Goal: Navigation & Orientation: Find specific page/section

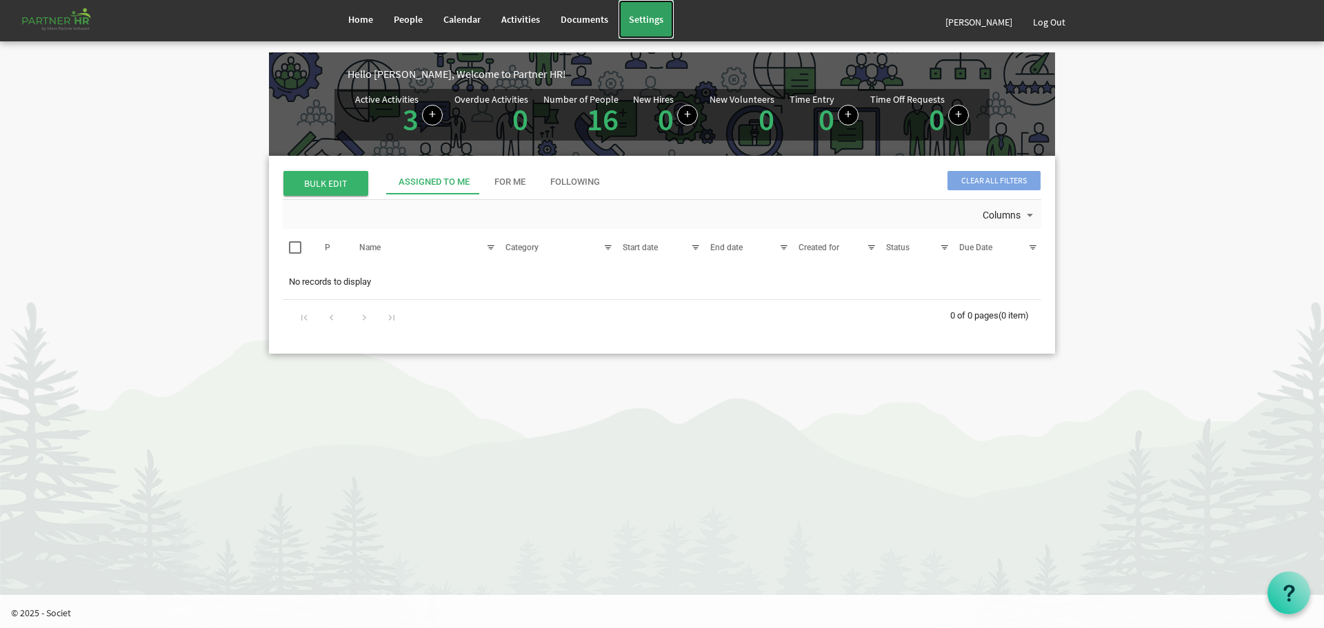
click at [643, 17] on span "Settings" at bounding box center [646, 19] width 34 height 12
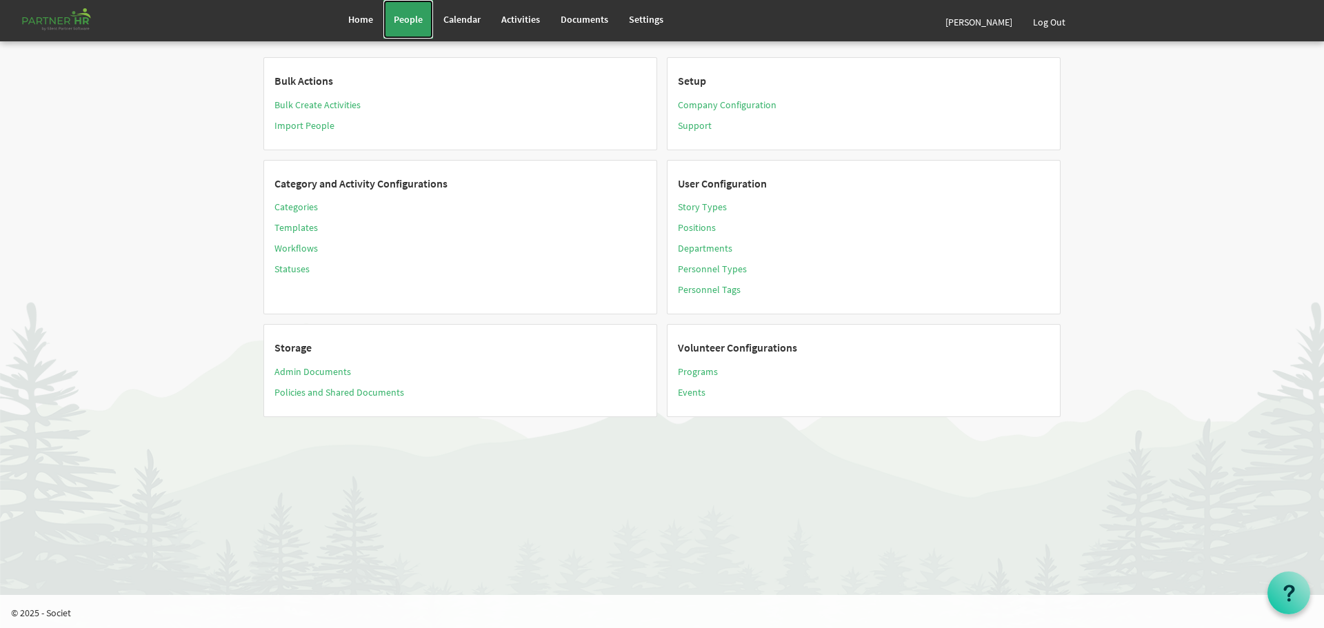
click at [409, 17] on span "People" at bounding box center [408, 19] width 29 height 12
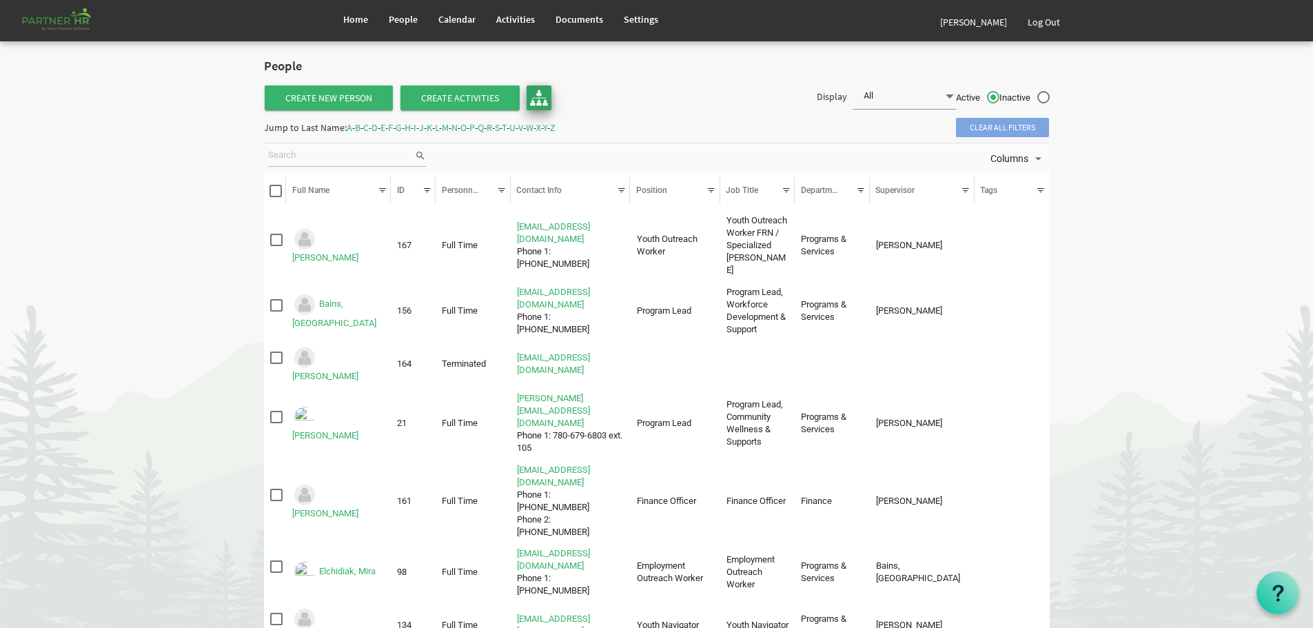
click at [542, 97] on img at bounding box center [539, 98] width 18 height 18
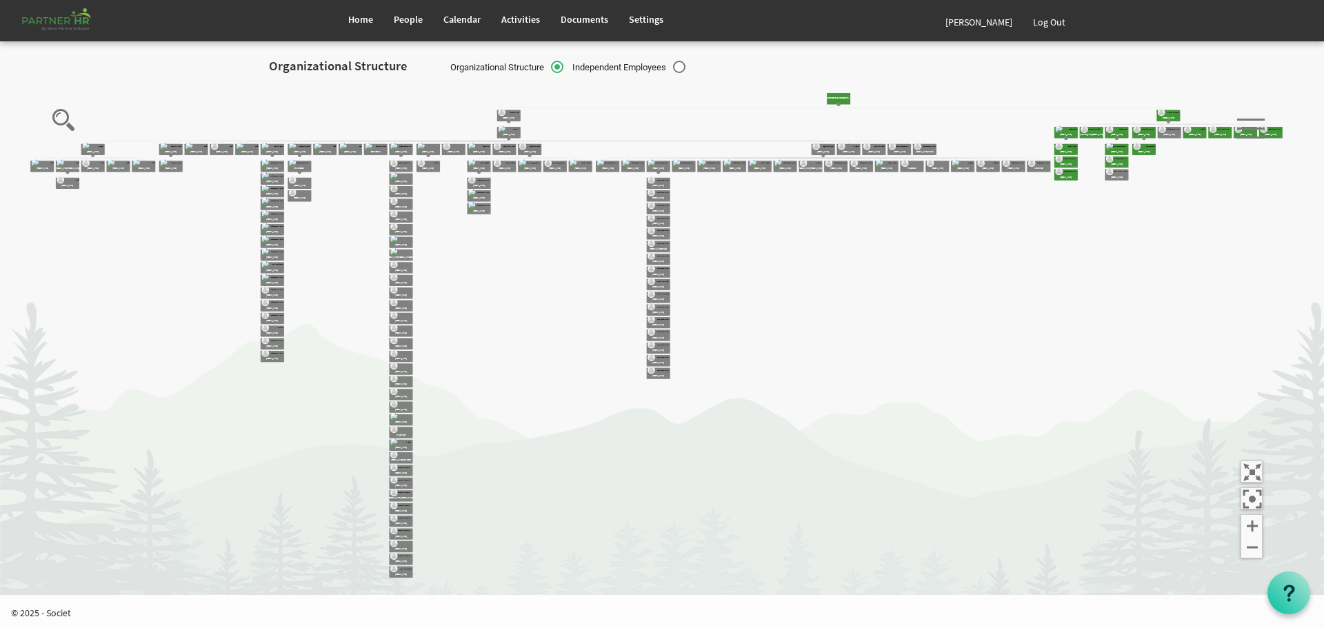
click at [583, 172] on rect at bounding box center [580, 166] width 23 height 11
click at [1253, 470] on rect at bounding box center [1252, 472] width 6 height 6
click at [1247, 467] on line at bounding box center [1246, 466] width 3 height 3
click at [1252, 496] on icon at bounding box center [1251, 498] width 22 height 22
click at [1252, 524] on line at bounding box center [1252, 526] width 0 height 11
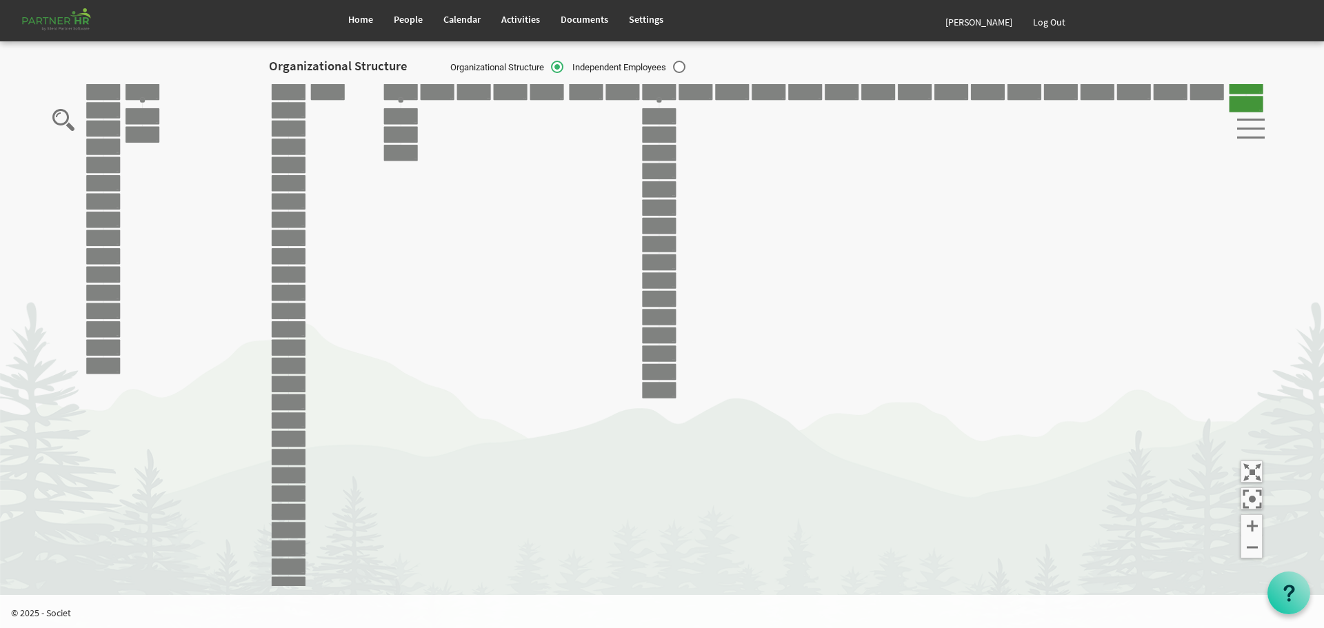
click at [1252, 524] on line at bounding box center [1252, 526] width 0 height 11
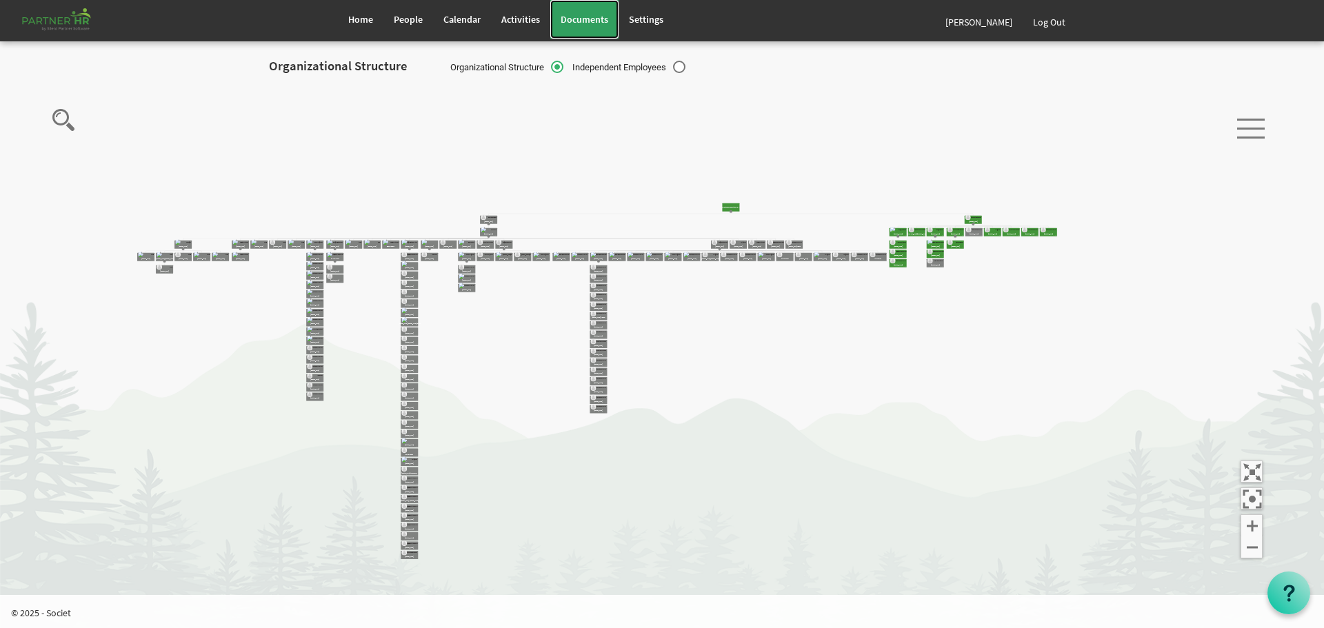
click at [585, 17] on span "Documents" at bounding box center [584, 19] width 48 height 12
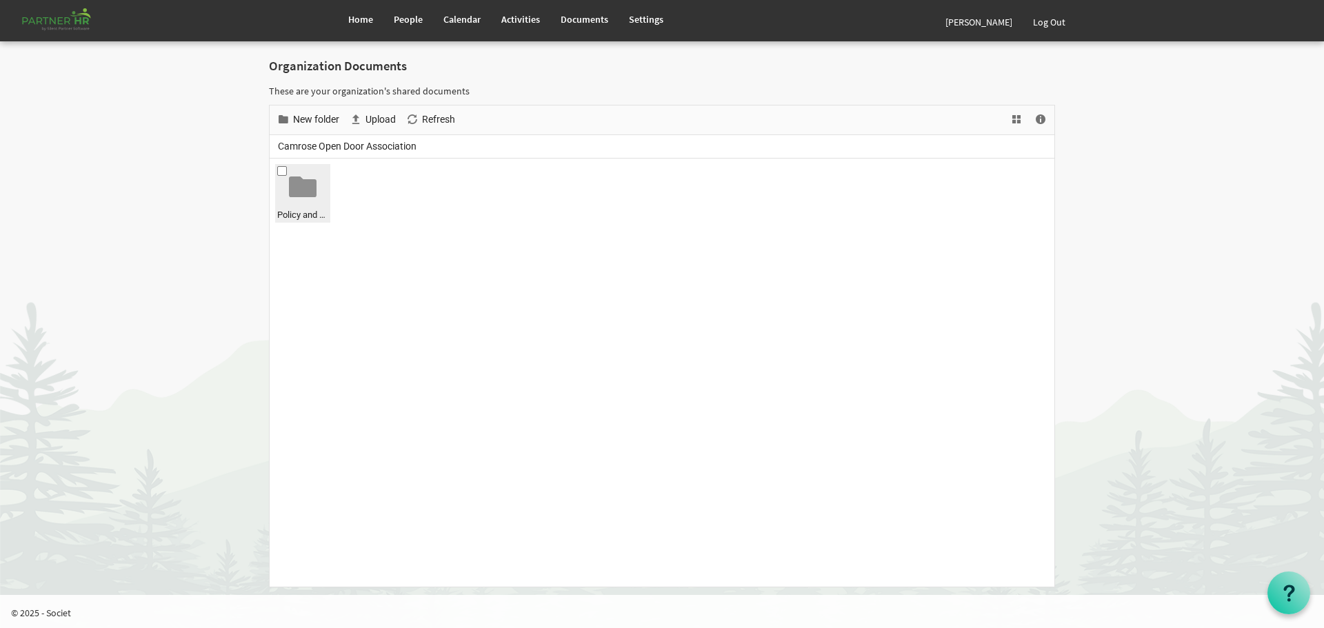
click at [300, 188] on div at bounding box center [303, 187] width 28 height 28
click at [283, 169] on span at bounding box center [282, 171] width 10 height 10
click at [303, 188] on div at bounding box center [303, 187] width 28 height 28
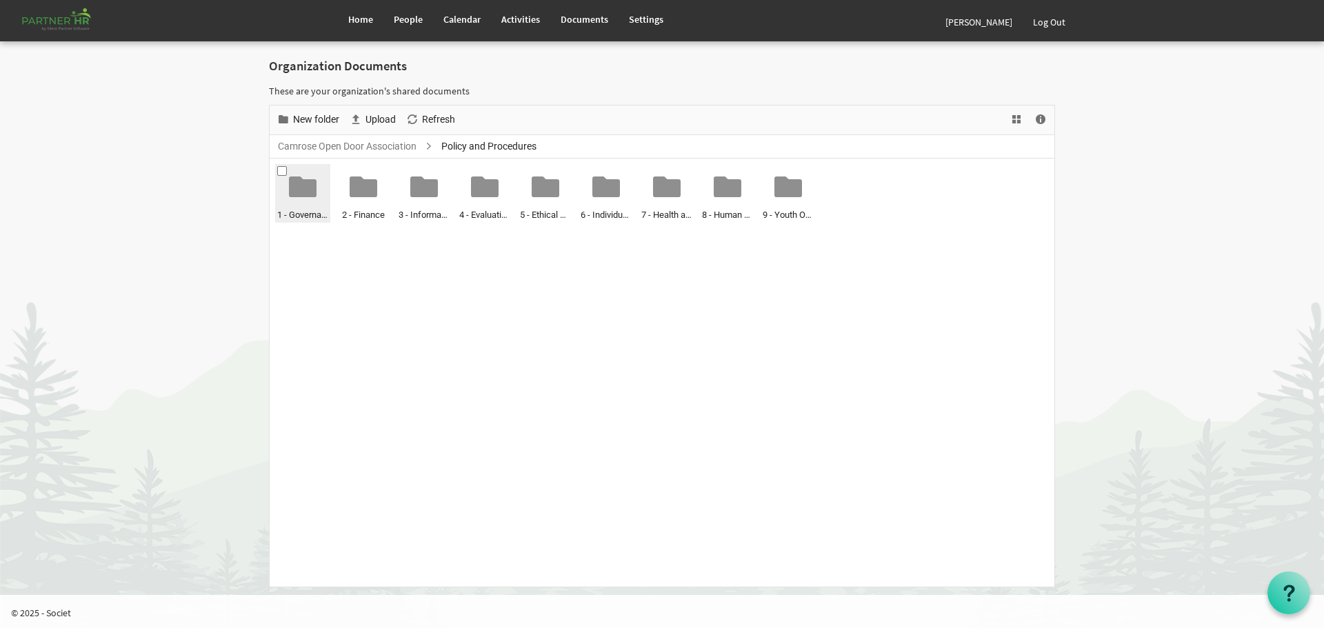
click at [281, 168] on span at bounding box center [282, 171] width 10 height 10
click at [281, 170] on span at bounding box center [282, 171] width 10 height 10
click at [438, 119] on span "Refresh" at bounding box center [439, 119] width 36 height 17
click at [584, 17] on span "Documents" at bounding box center [584, 19] width 48 height 12
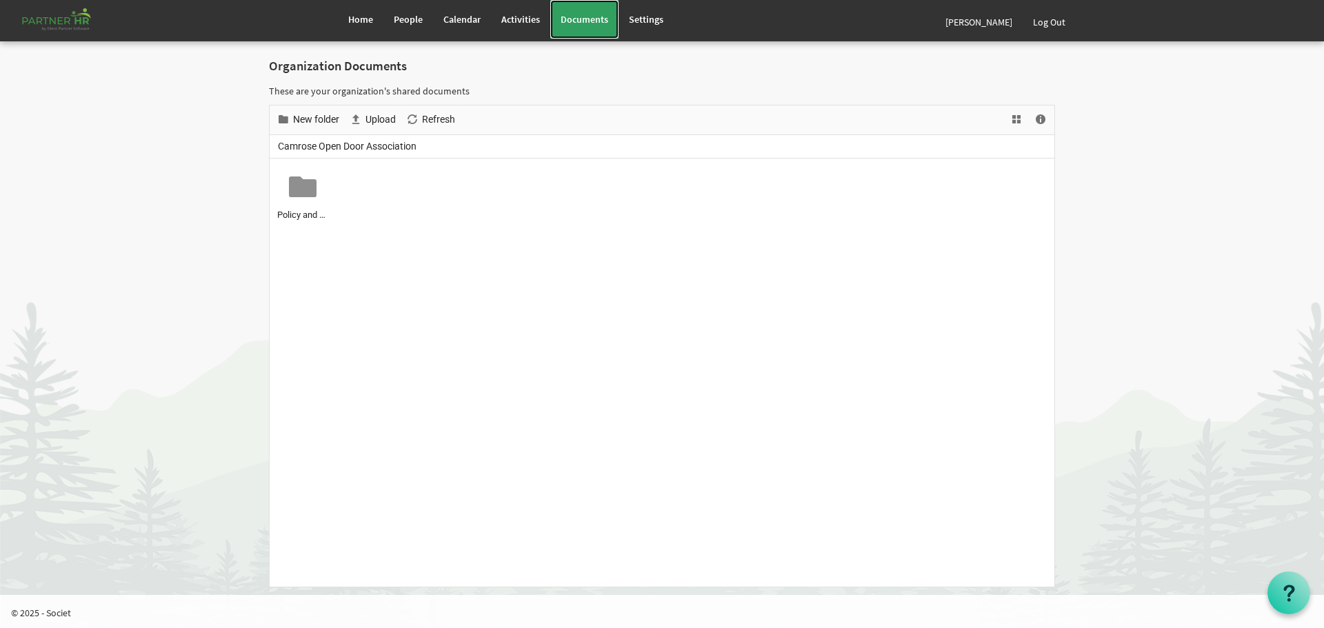
click at [584, 17] on span "Documents" at bounding box center [584, 19] width 48 height 12
click at [359, 12] on link "Home" at bounding box center [361, 19] width 46 height 39
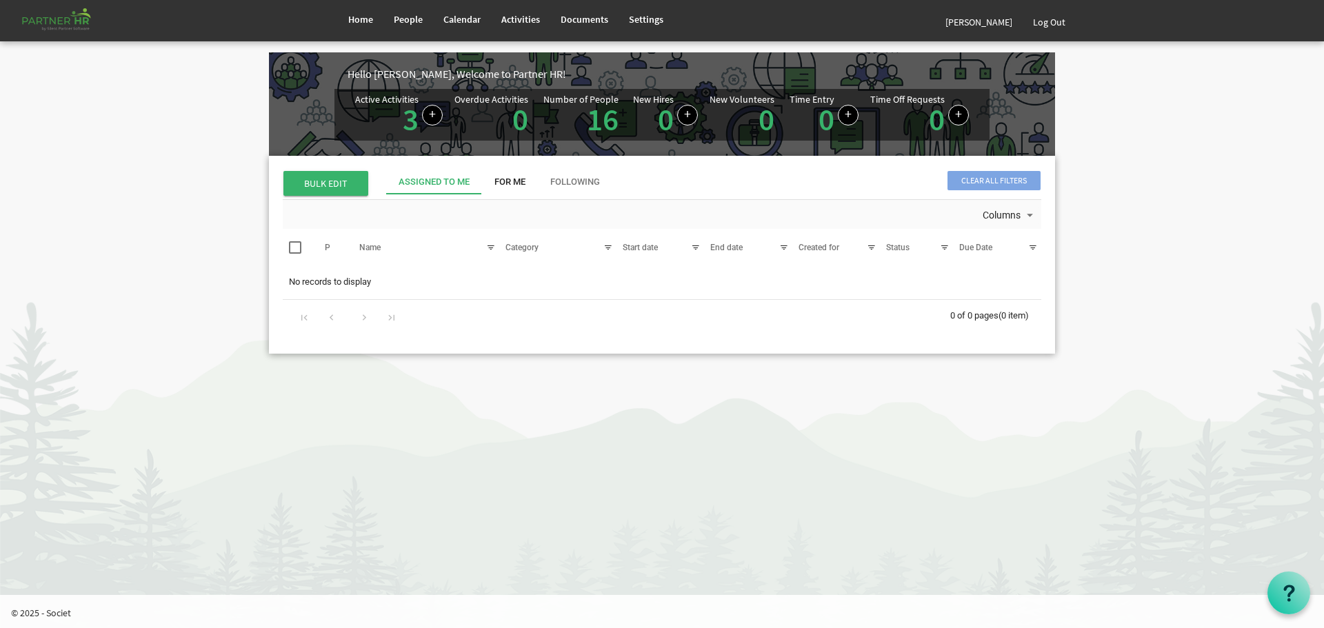
click at [513, 181] on div "For Me" at bounding box center [509, 182] width 31 height 13
click at [425, 180] on div "Assigned To Me" at bounding box center [433, 182] width 71 height 13
click at [636, 17] on span "Settings" at bounding box center [646, 19] width 34 height 12
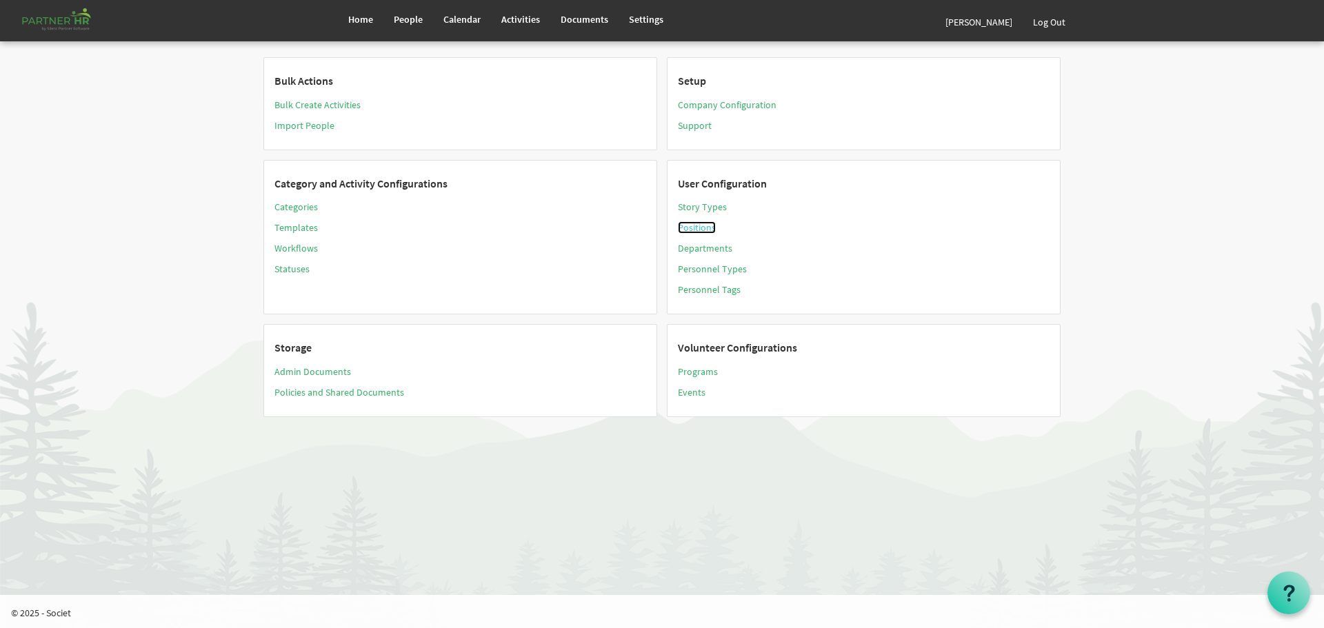
click at [698, 226] on link "Positions" at bounding box center [697, 227] width 38 height 12
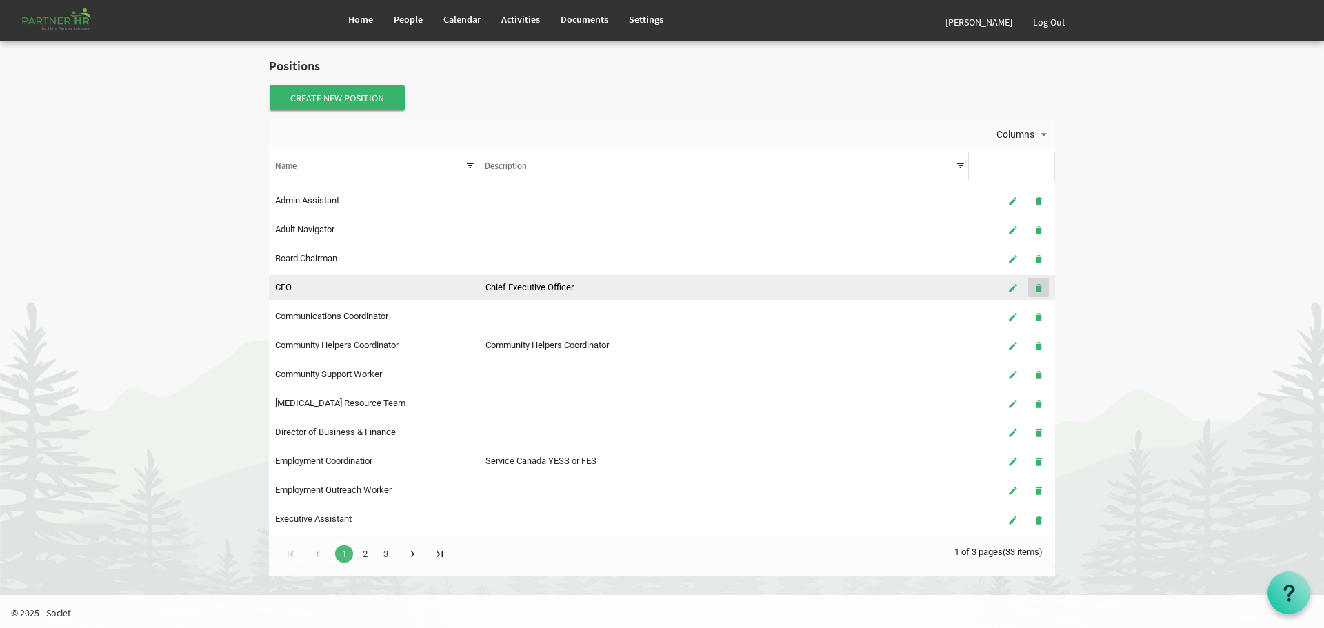
click at [1038, 283] on span "is Command column column header" at bounding box center [1038, 288] width 10 height 11
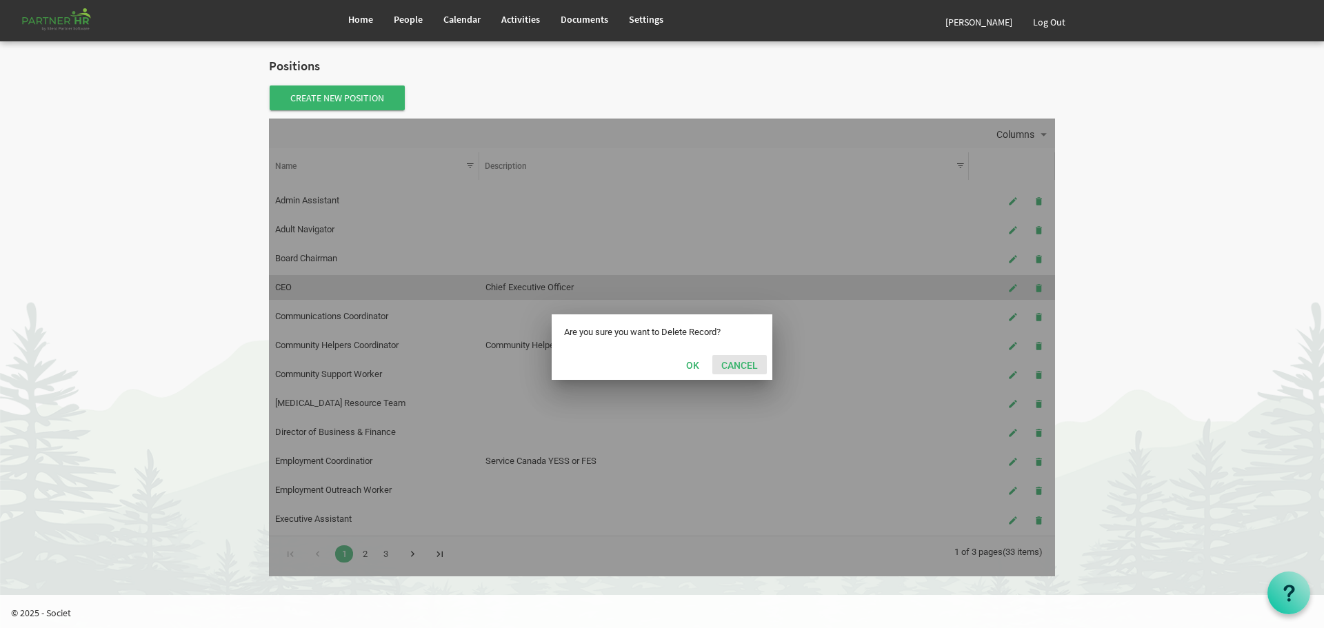
click at [746, 363] on button "Cancel" at bounding box center [739, 364] width 54 height 19
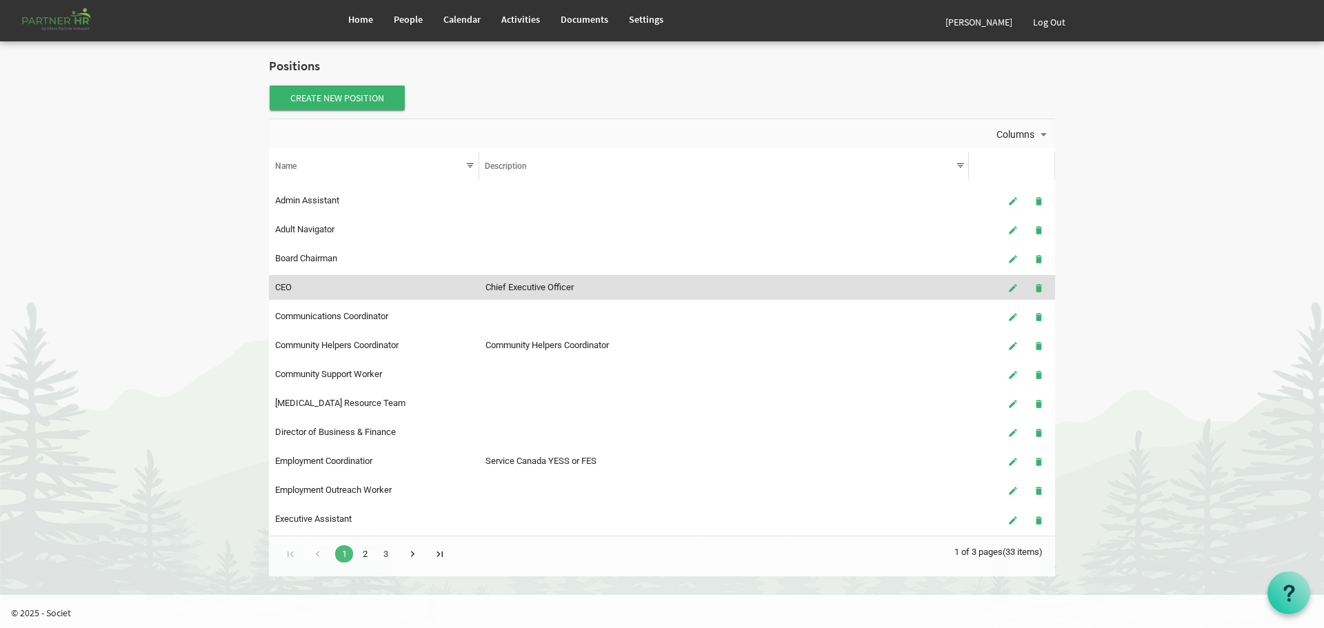
click at [366, 552] on link "2" at bounding box center [365, 553] width 18 height 17
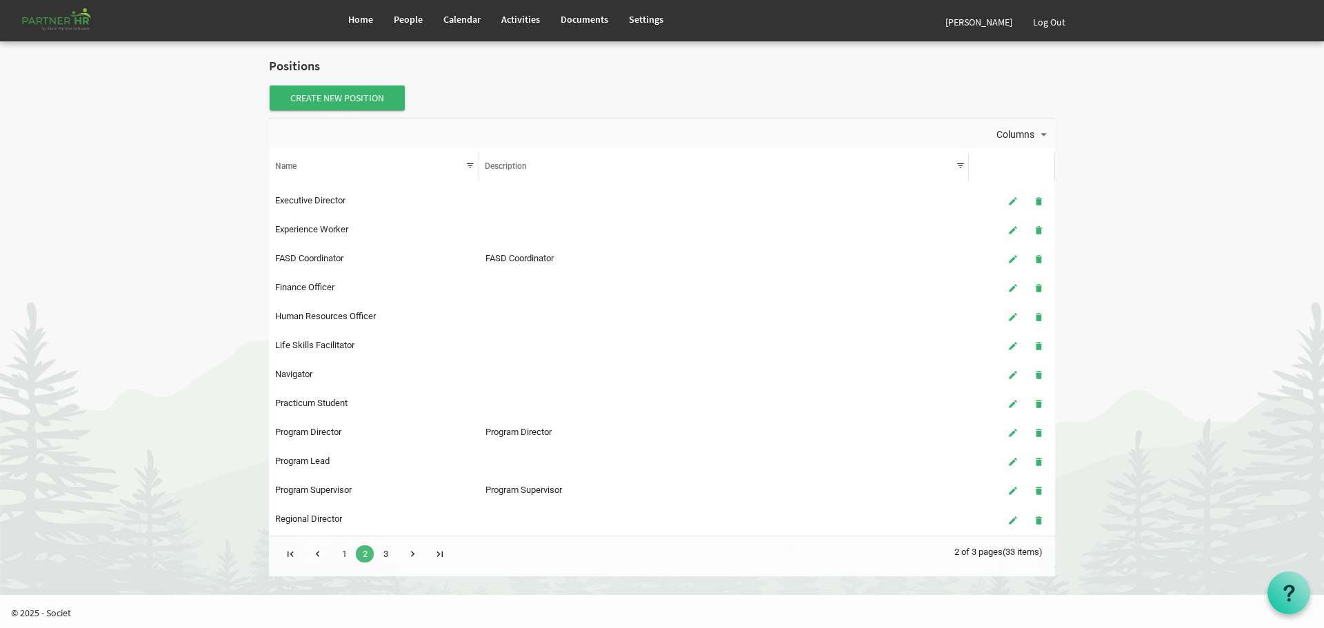
click at [383, 551] on link "3" at bounding box center [385, 553] width 18 height 17
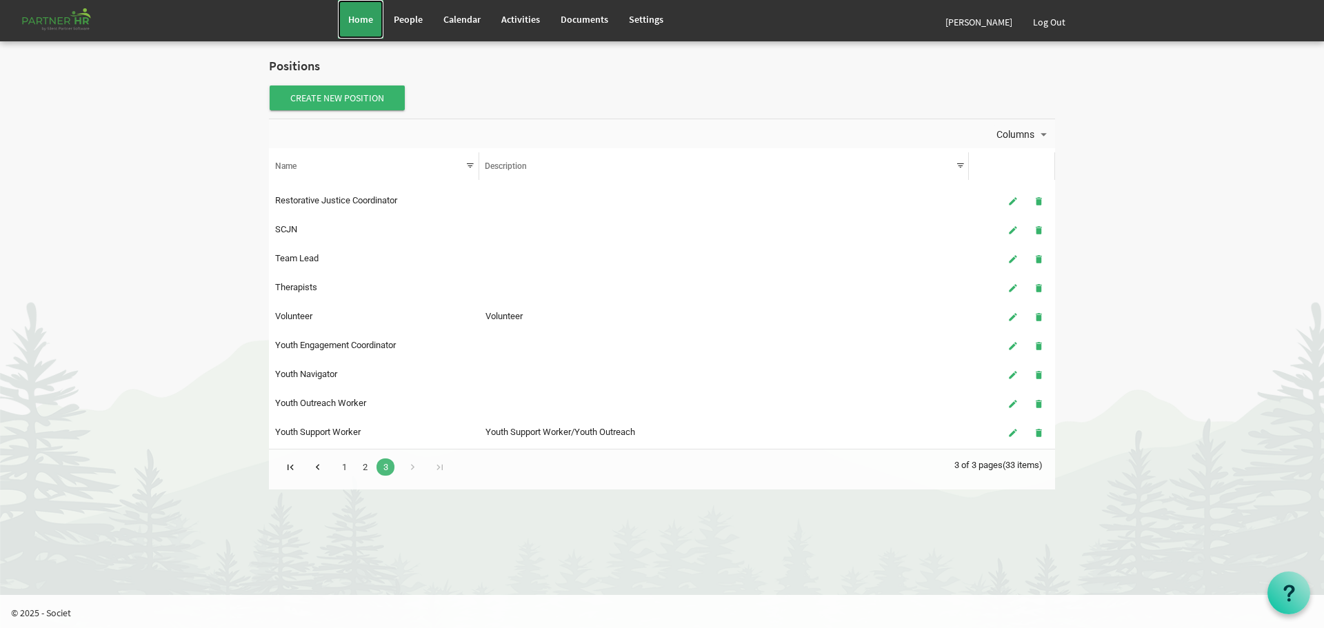
click at [356, 21] on span "Home" at bounding box center [360, 19] width 25 height 12
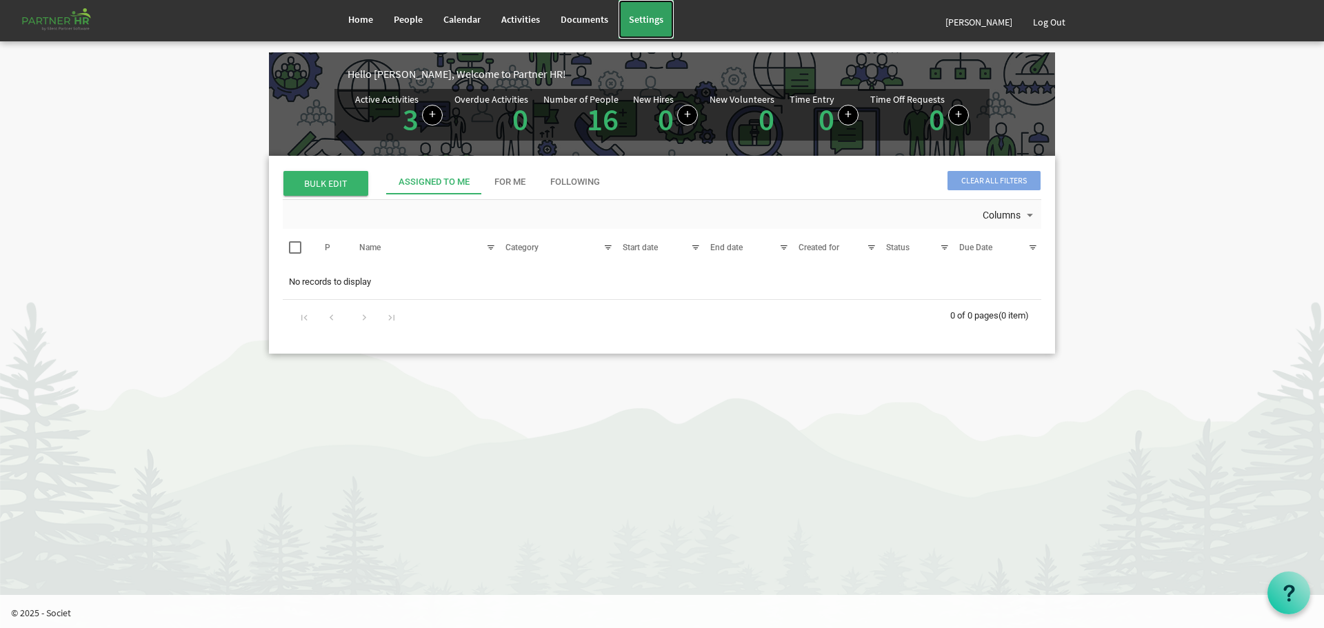
click at [647, 18] on span "Settings" at bounding box center [646, 19] width 34 height 12
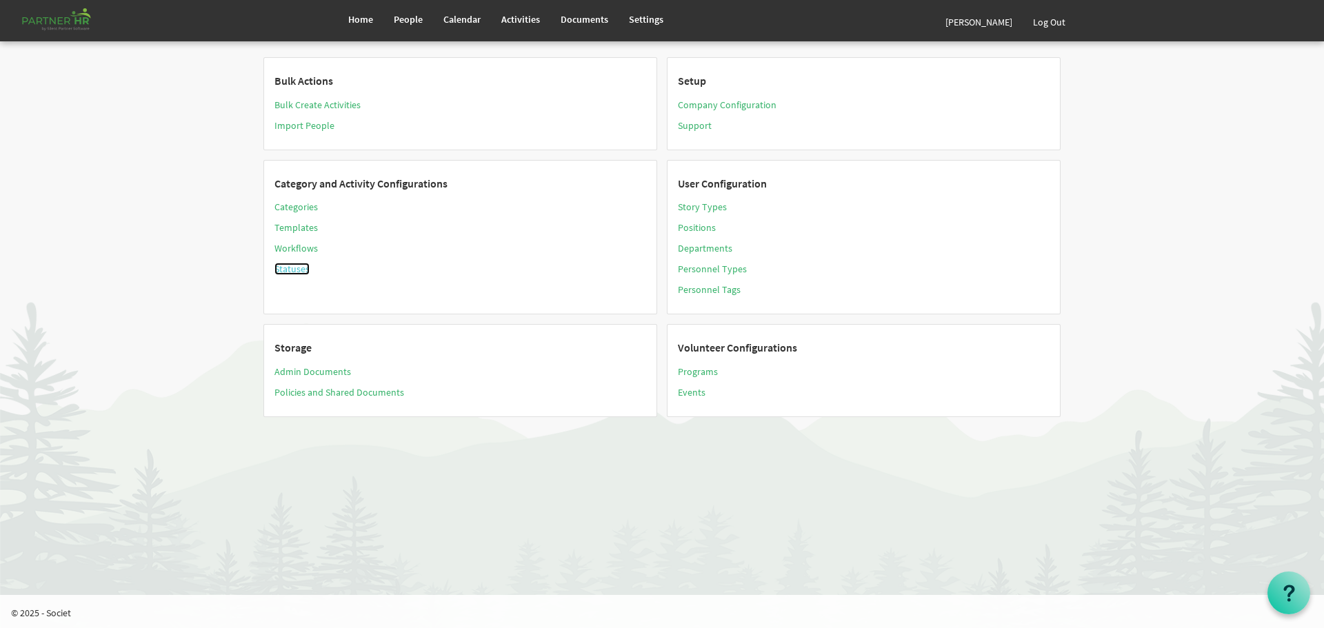
click at [290, 267] on link "Statuses" at bounding box center [291, 269] width 35 height 12
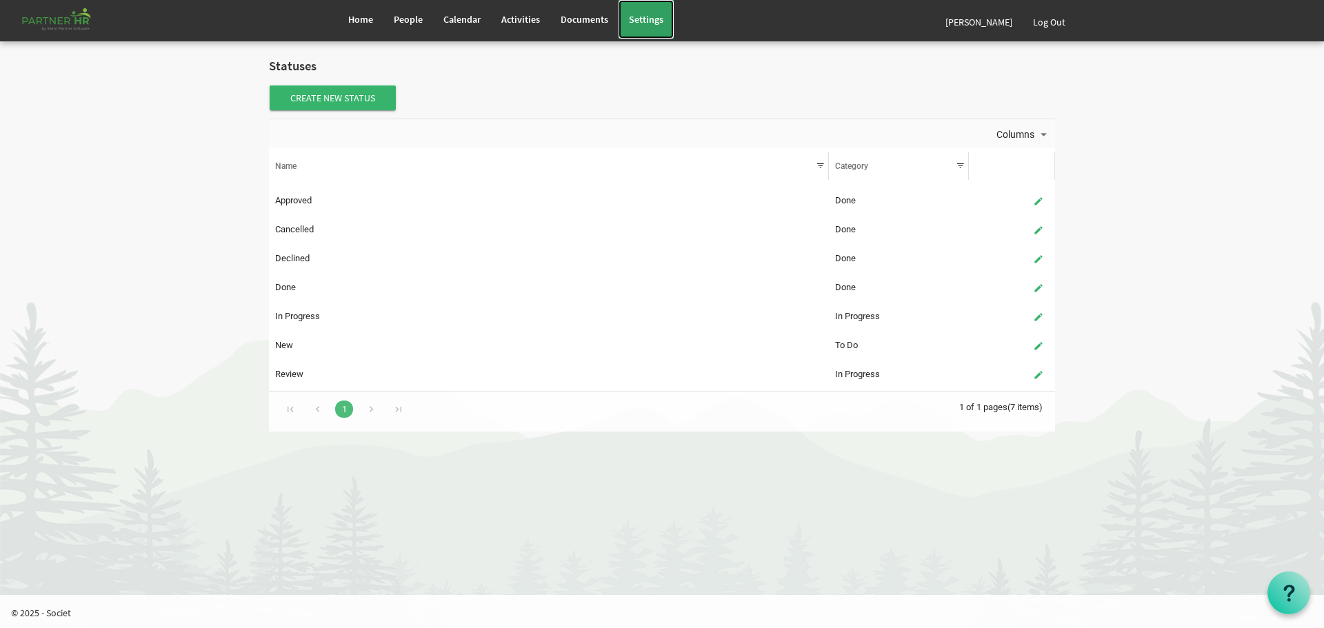
click at [639, 14] on span "Settings" at bounding box center [646, 19] width 34 height 12
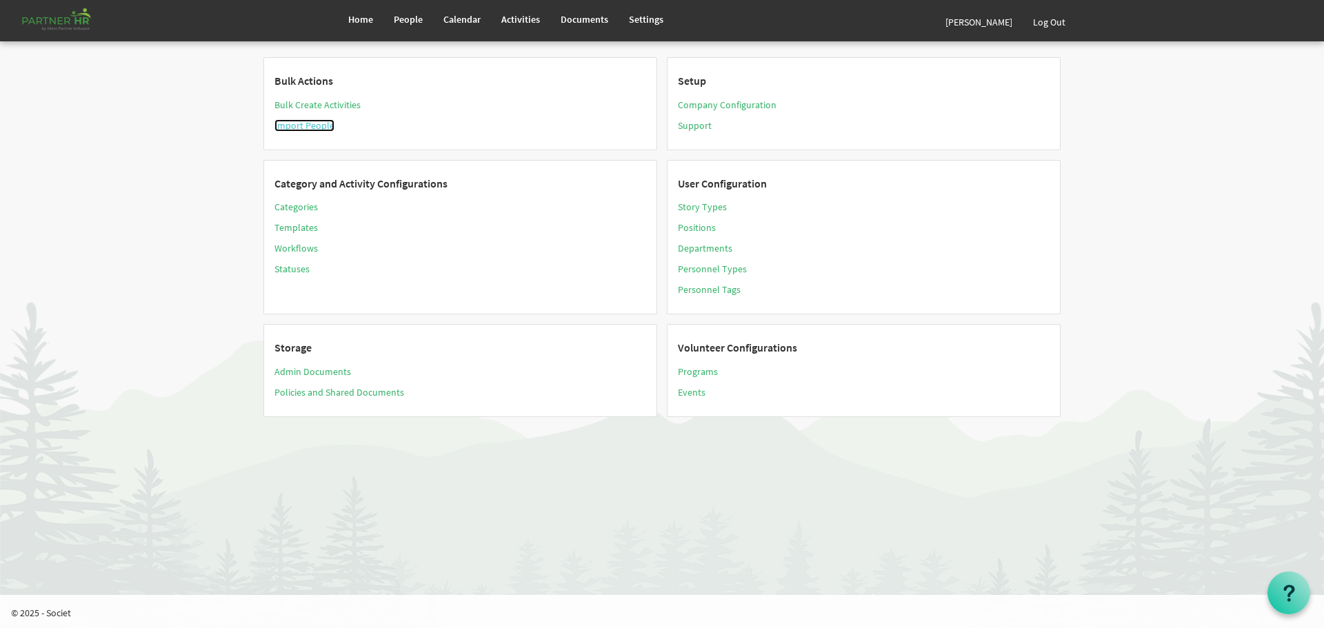
click at [303, 123] on link "Import People" at bounding box center [304, 125] width 60 height 12
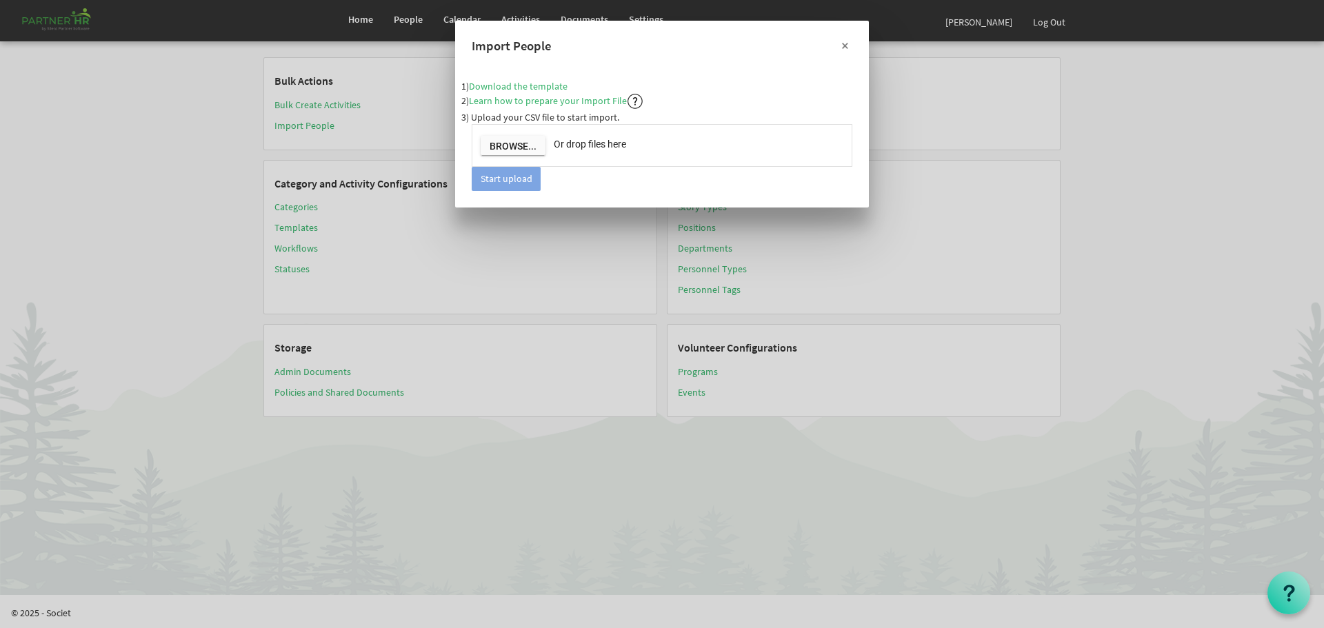
click at [844, 43] on button "×" at bounding box center [844, 45] width 34 height 34
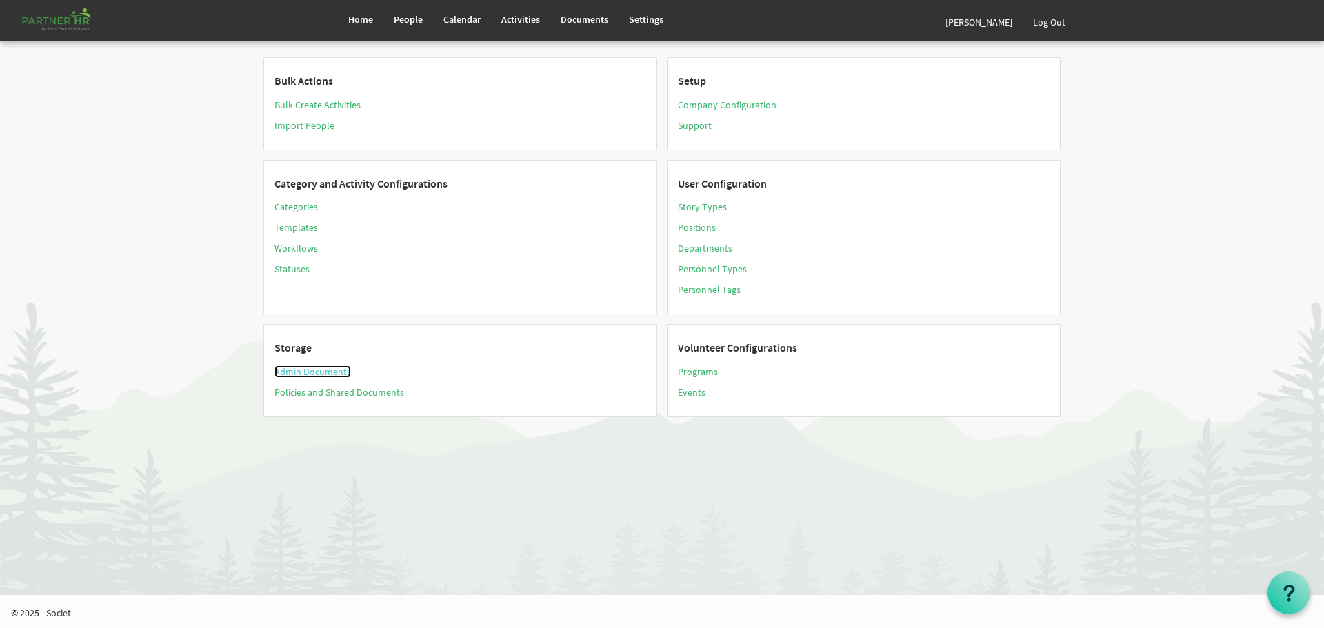
click at [312, 372] on link "Admin Documents" at bounding box center [312, 371] width 77 height 12
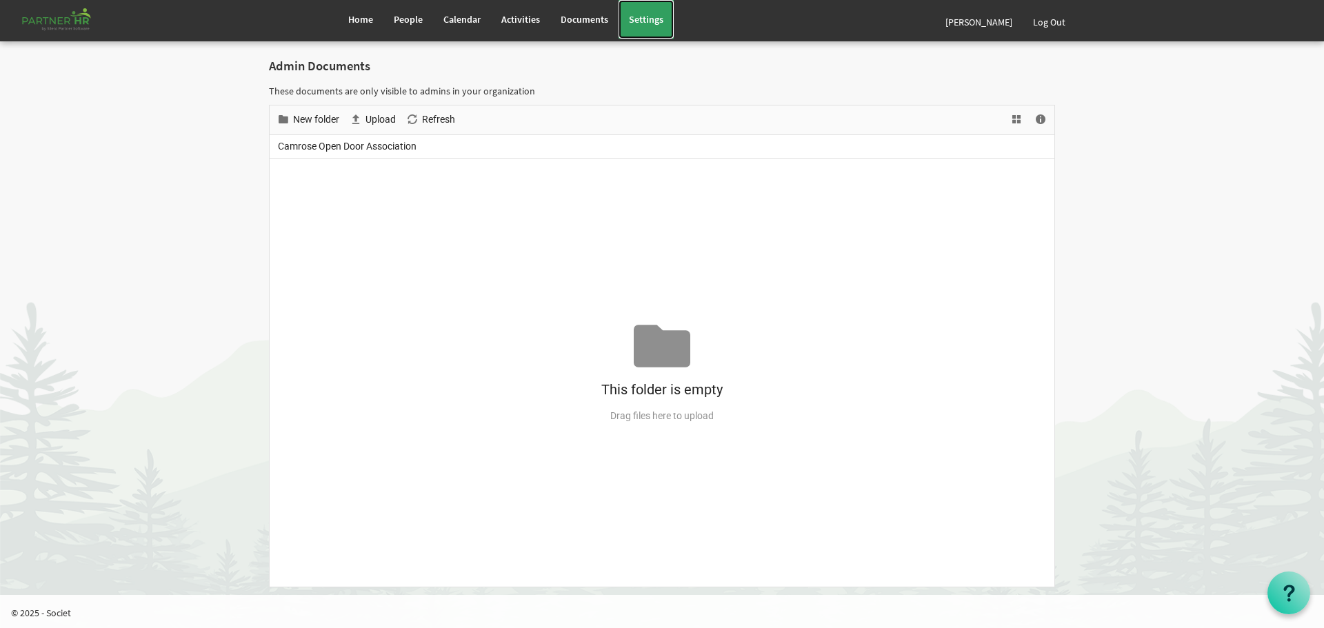
click at [647, 17] on span "Settings" at bounding box center [646, 19] width 34 height 12
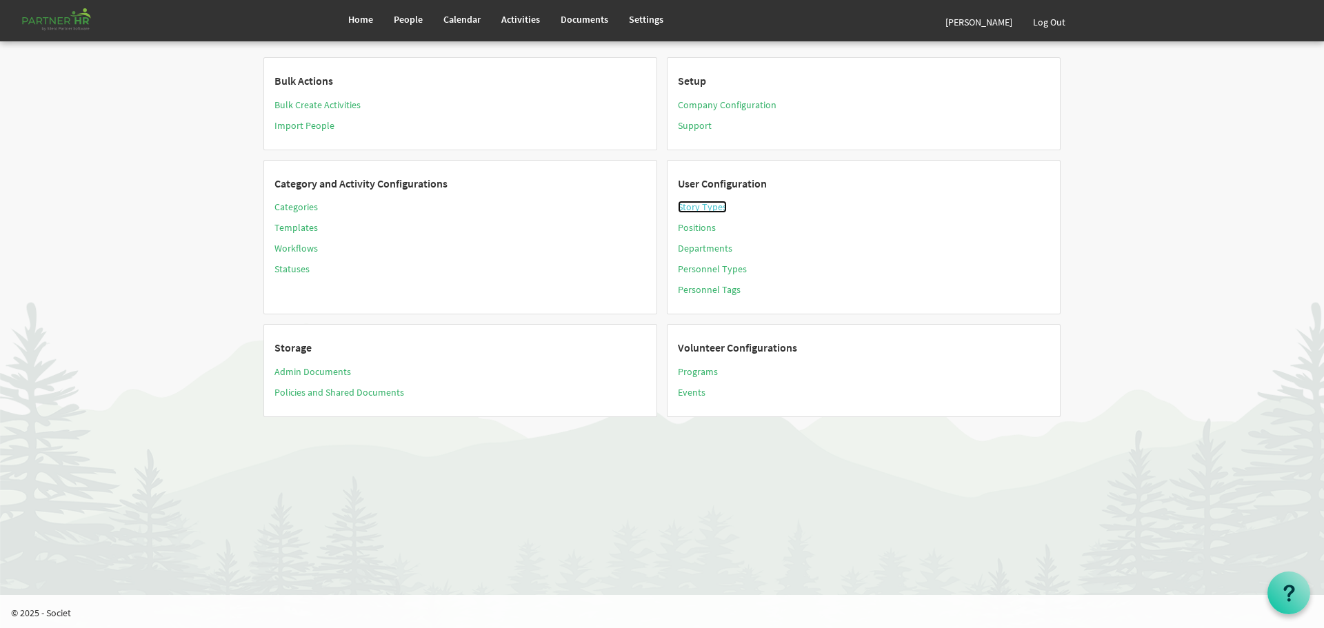
click at [703, 206] on link "Story Types" at bounding box center [702, 207] width 49 height 12
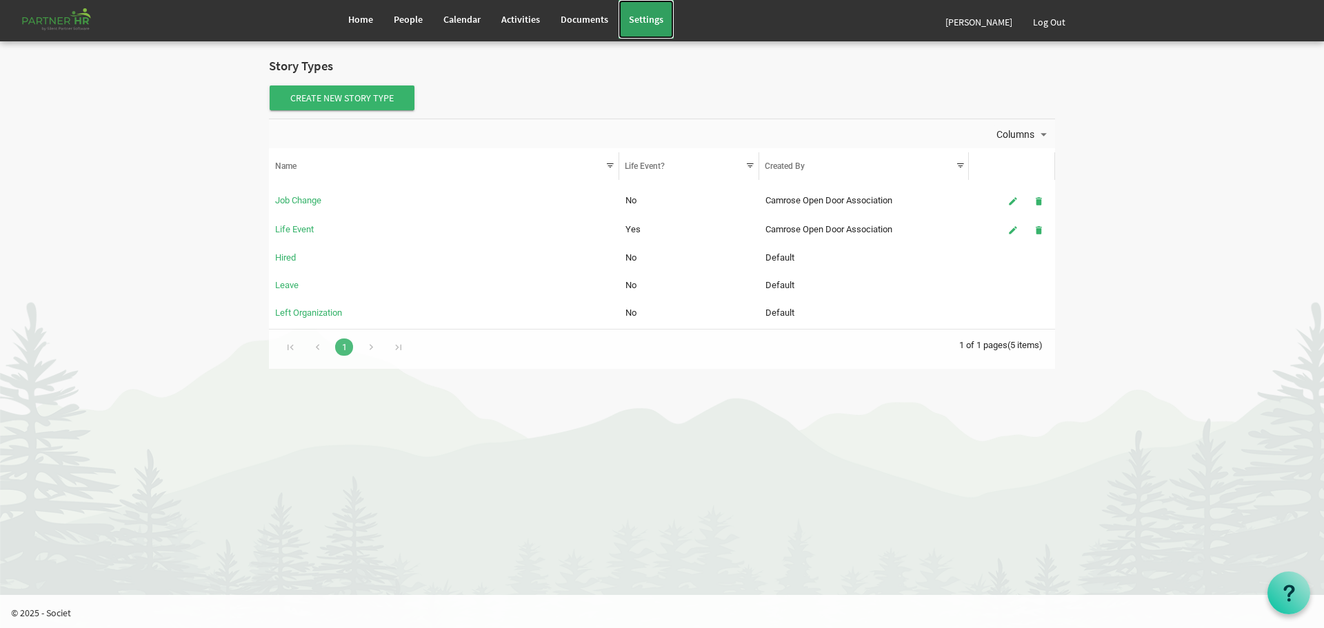
click at [647, 17] on span "Settings" at bounding box center [646, 19] width 34 height 12
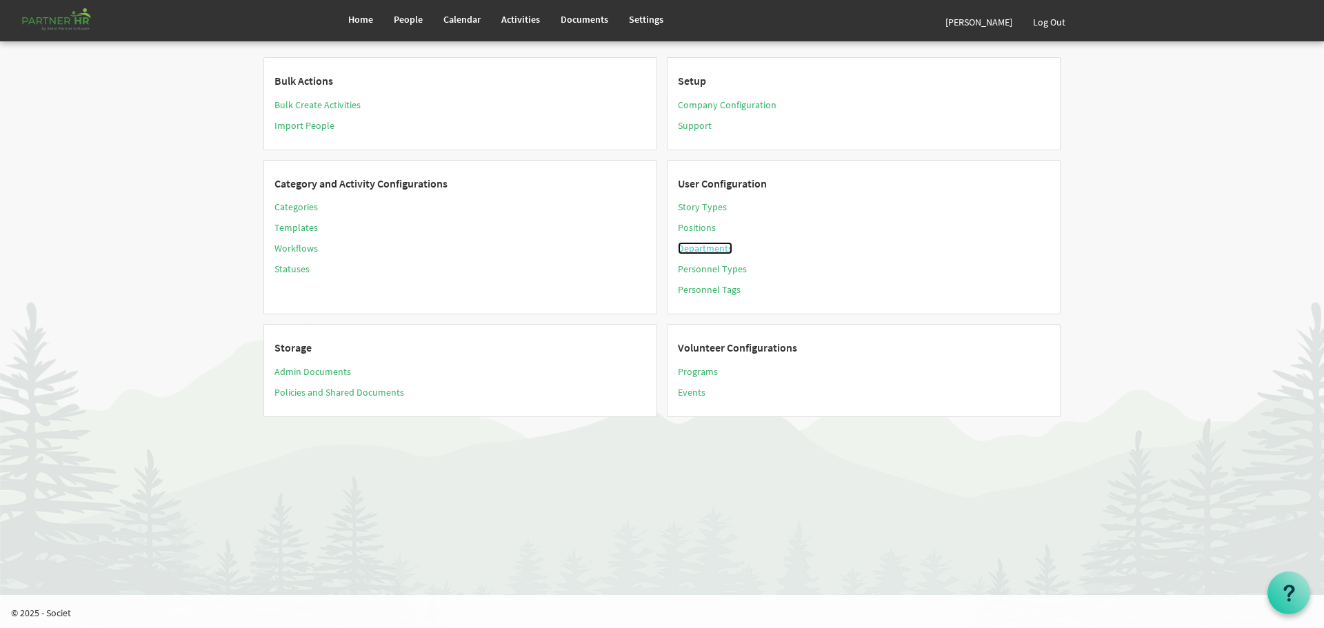
click at [700, 247] on link "Departments" at bounding box center [705, 248] width 54 height 12
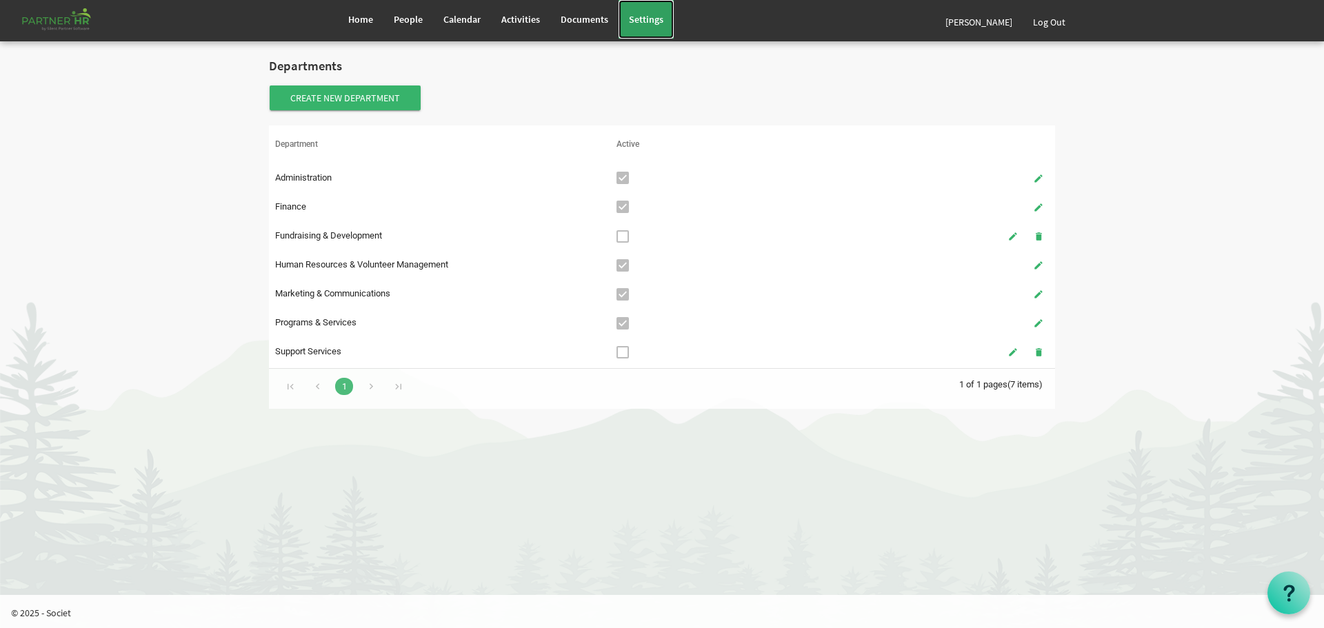
click at [641, 19] on span "Settings" at bounding box center [646, 19] width 34 height 12
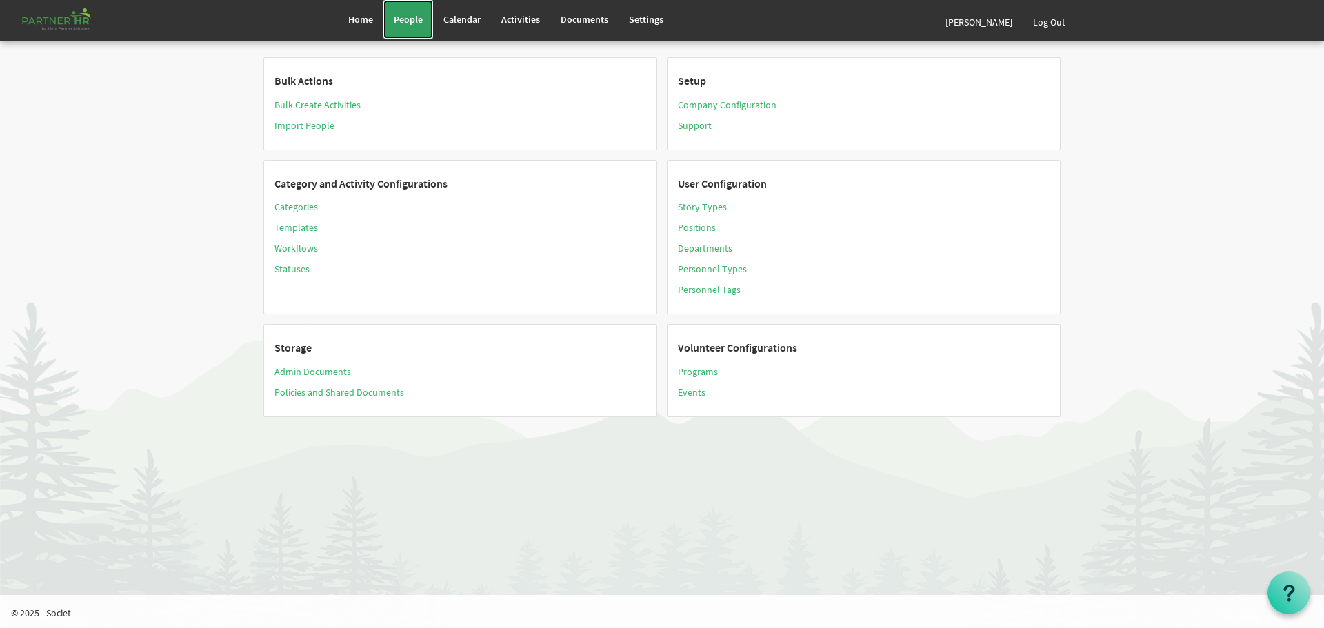
click at [408, 17] on span "People" at bounding box center [408, 19] width 29 height 12
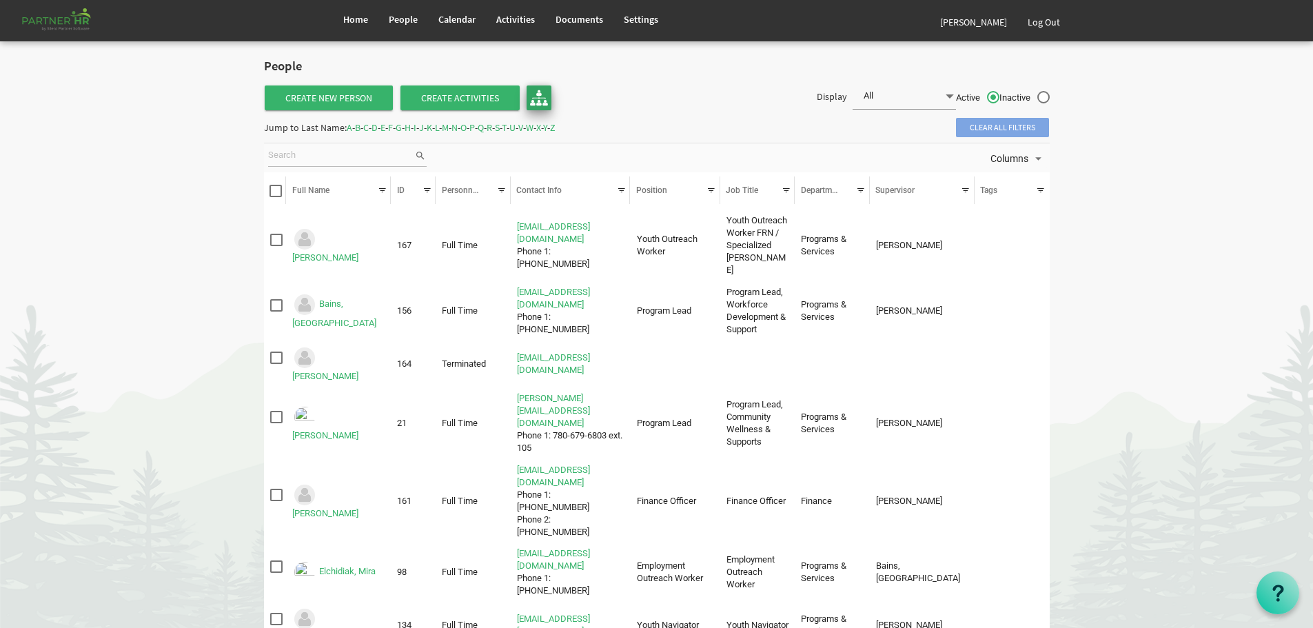
click at [539, 94] on img at bounding box center [539, 98] width 18 height 18
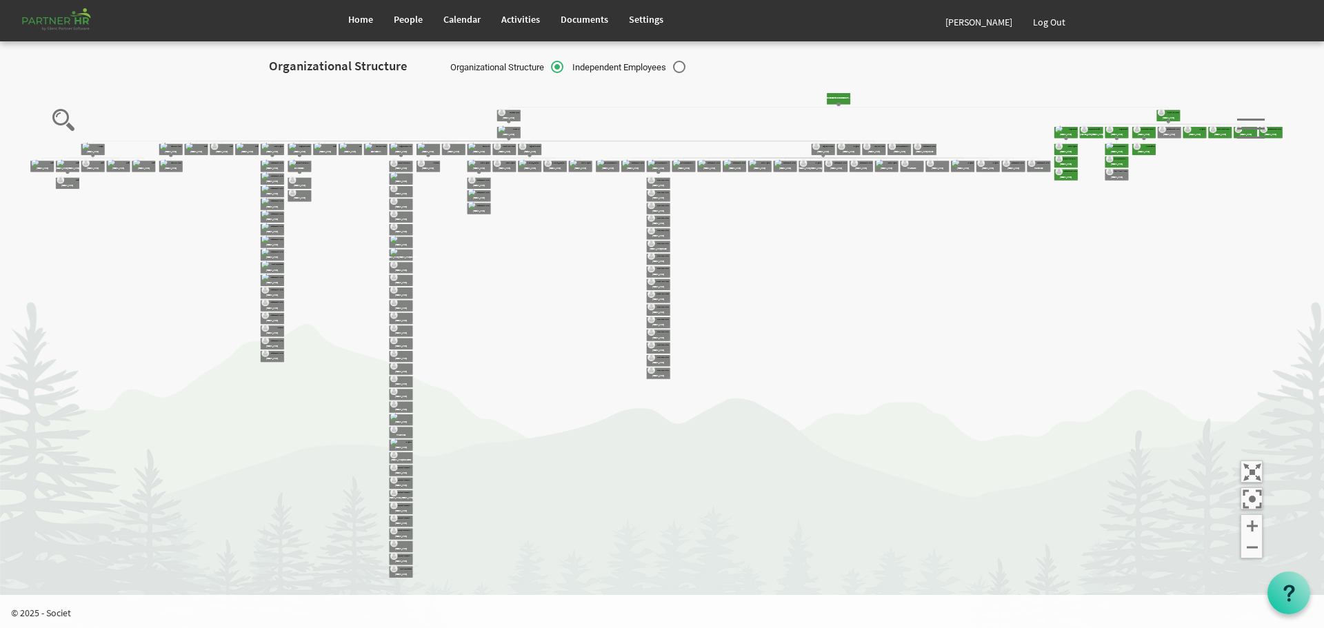
click at [682, 64] on label "Independent Employees" at bounding box center [628, 68] width 113 height 14
click at [566, 64] on input "Independent Employees" at bounding box center [565, 63] width 1 height 1
radio input "true"
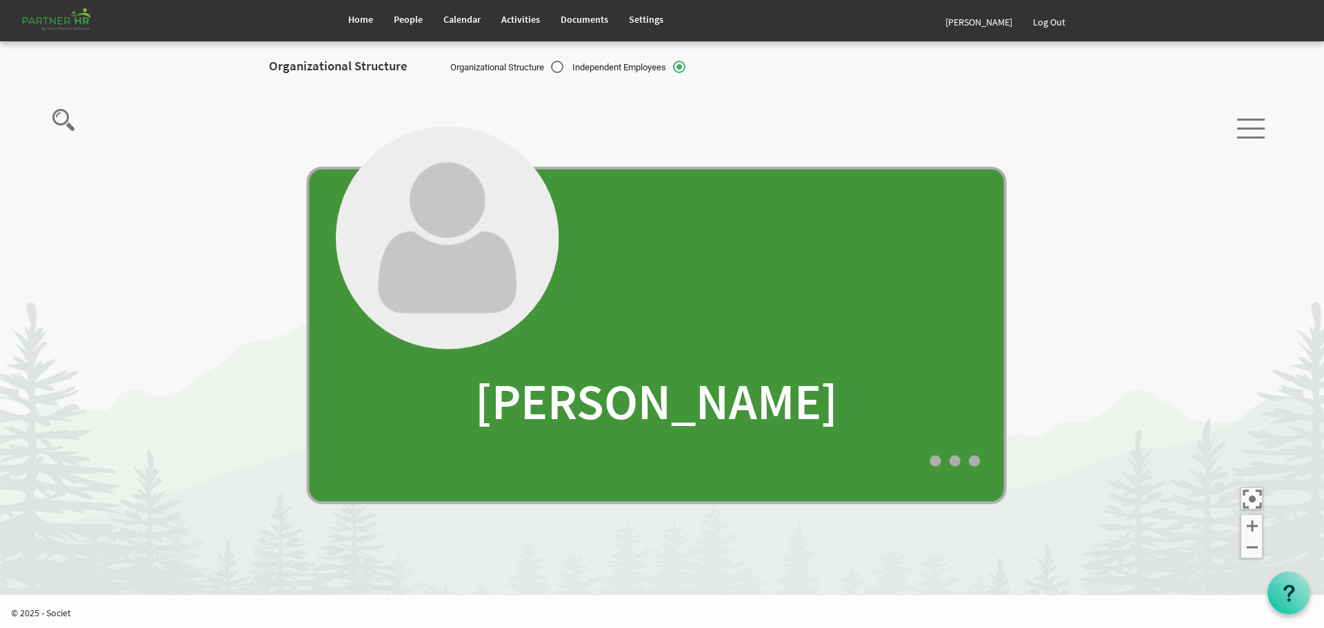
click at [556, 69] on label "Organizational Structure" at bounding box center [506, 68] width 113 height 14
click at [444, 64] on input "Organizational Structure" at bounding box center [443, 63] width 1 height 1
radio input "true"
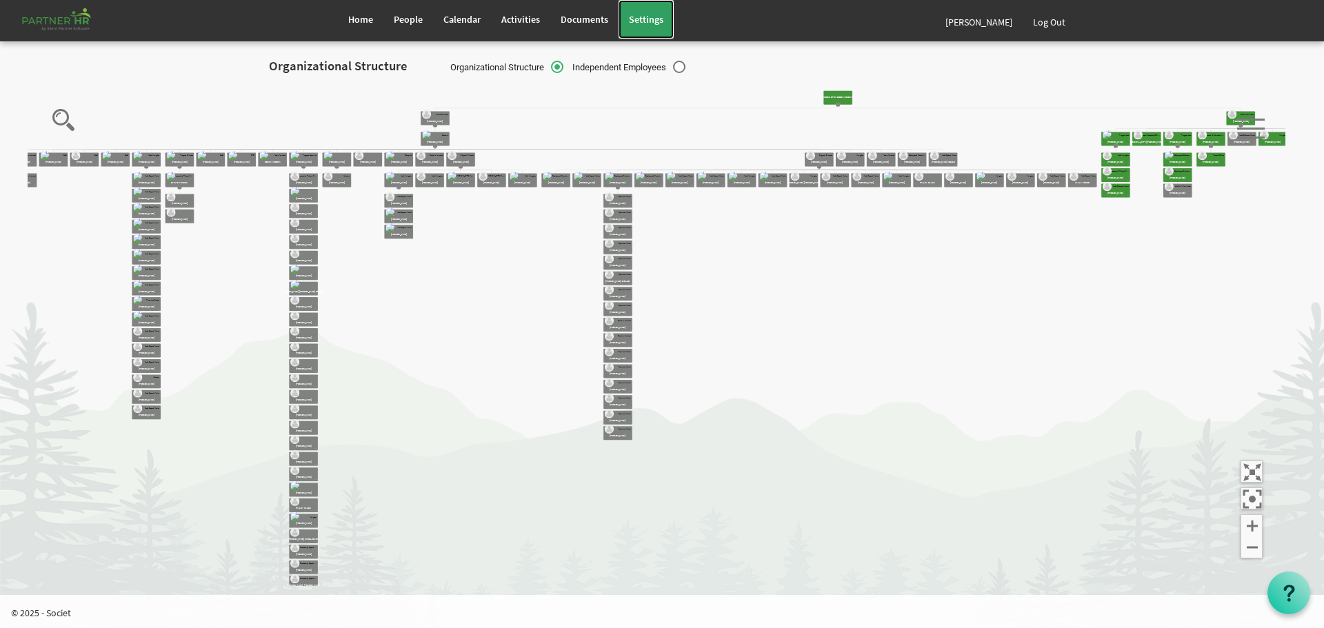
click at [642, 15] on span "Settings" at bounding box center [646, 19] width 34 height 12
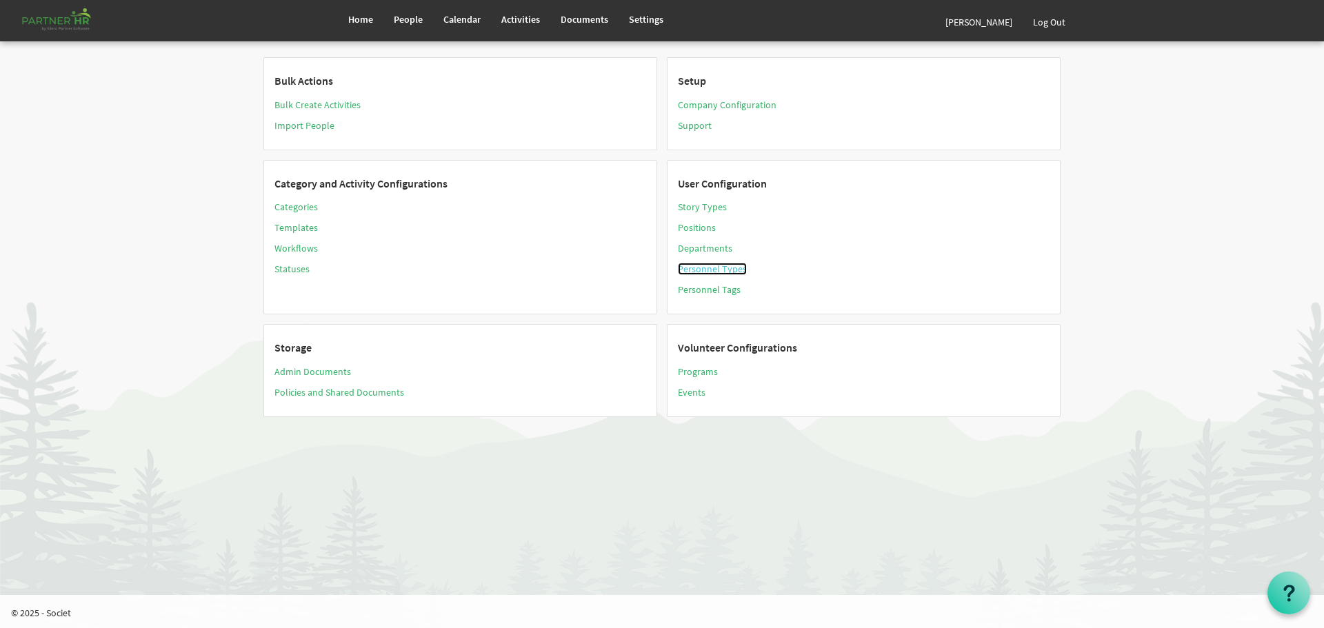
click at [705, 269] on link "Personnel Types" at bounding box center [712, 269] width 69 height 12
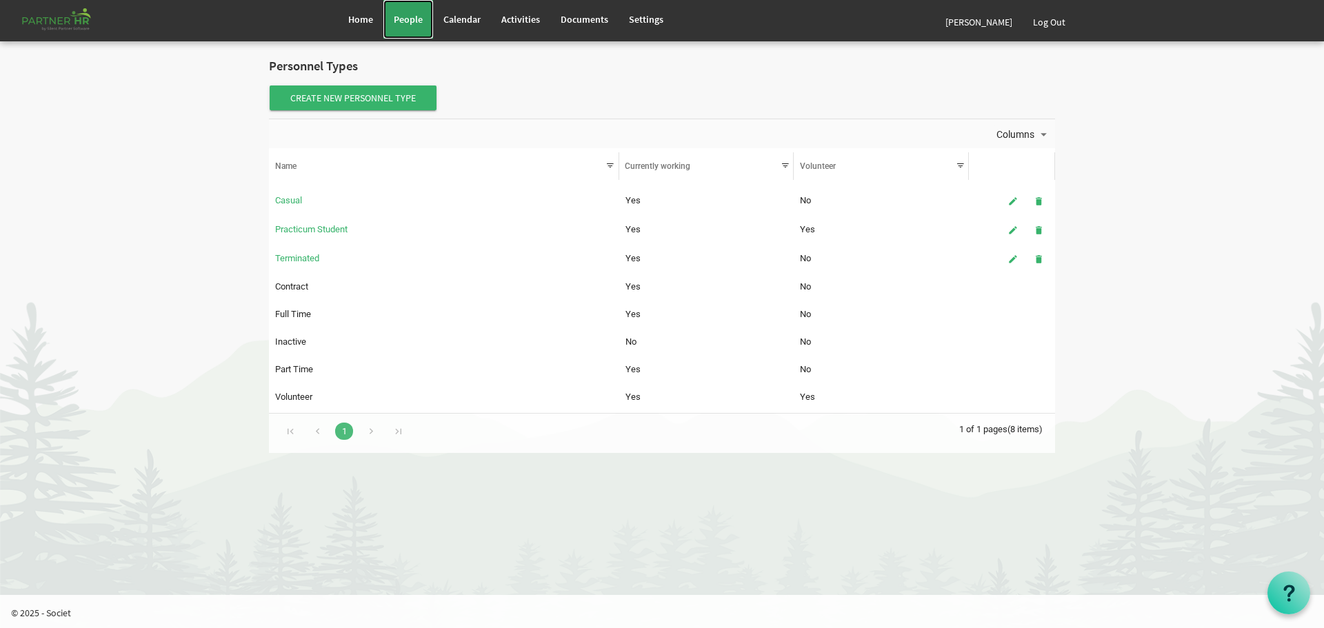
click at [406, 17] on span "People" at bounding box center [408, 19] width 29 height 12
